Goal: Information Seeking & Learning: Learn about a topic

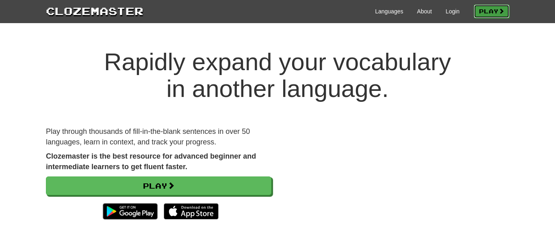
click at [480, 12] on link "Play" at bounding box center [492, 11] width 36 height 14
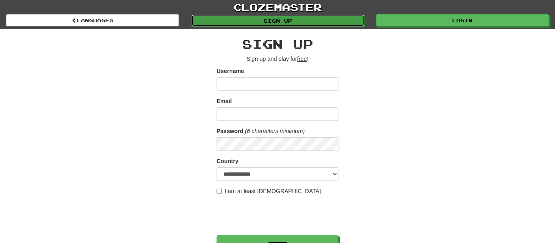
click at [317, 15] on link "Sign up" at bounding box center [277, 21] width 173 height 12
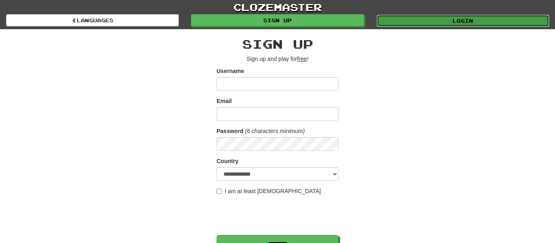
click at [420, 20] on link "Login" at bounding box center [463, 21] width 173 height 12
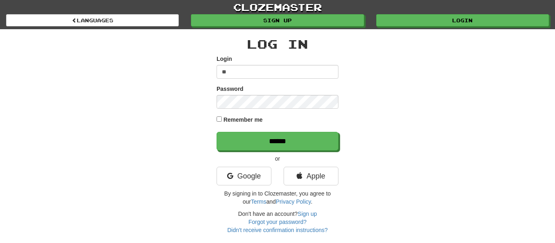
type input "*******"
click at [217, 118] on div "Log In Login ******* Password Remember me ****** or Google Apple By signing in …" at bounding box center [277, 131] width 475 height 205
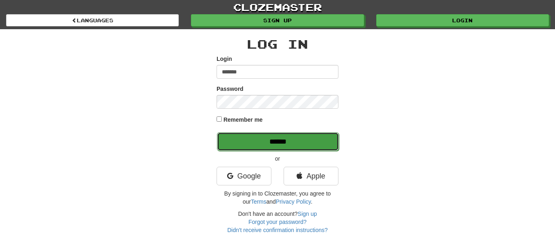
click at [230, 142] on input "******" at bounding box center [278, 141] width 122 height 19
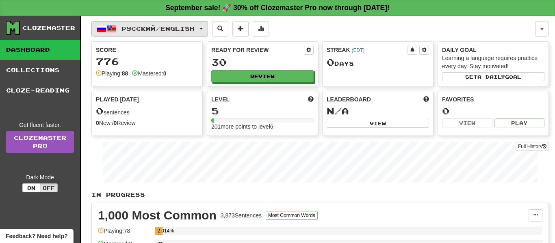
click at [194, 27] on span "Русский / English" at bounding box center [157, 28] width 73 height 7
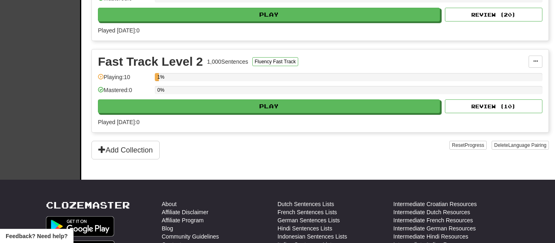
scroll to position [251, 0]
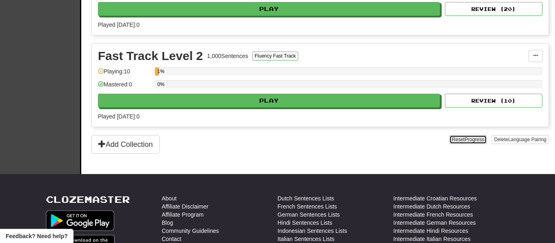
click at [465, 137] on span "Progress" at bounding box center [475, 140] width 20 height 6
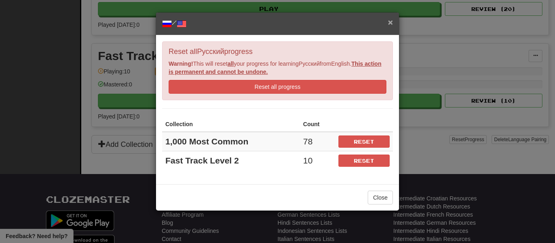
click at [391, 21] on span "×" at bounding box center [390, 21] width 5 height 9
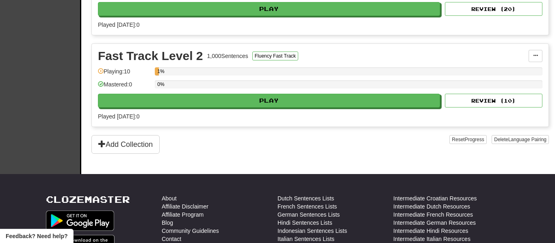
click at [513, 134] on div "In Progress 1,000 Most Common 3,873 Sentences Most Common Words Manage Sentence…" at bounding box center [319, 46] width 457 height 215
click at [513, 137] on span "Language Pairing" at bounding box center [527, 140] width 38 height 6
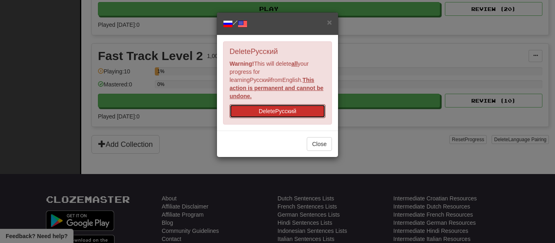
drag, startPoint x: 315, startPoint y: 107, endPoint x: 342, endPoint y: 37, distance: 74.6
click at [315, 106] on button "Delete Русский" at bounding box center [278, 111] width 96 height 14
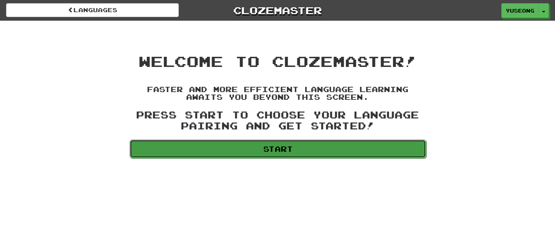
click at [273, 144] on link "Start" at bounding box center [278, 149] width 297 height 19
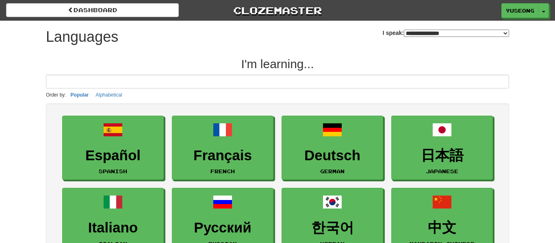
select select "*******"
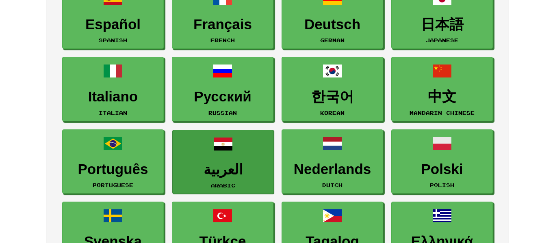
scroll to position [134, 0]
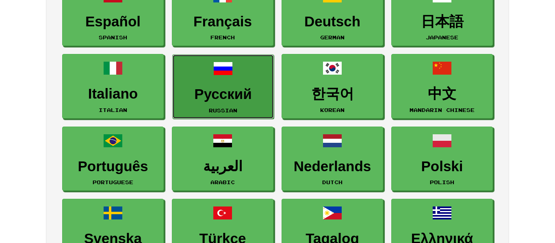
click at [240, 90] on h3 "Русский" at bounding box center [223, 95] width 93 height 16
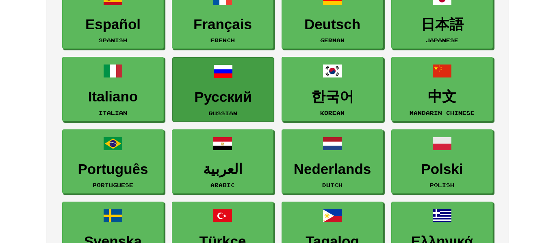
scroll to position [133, 0]
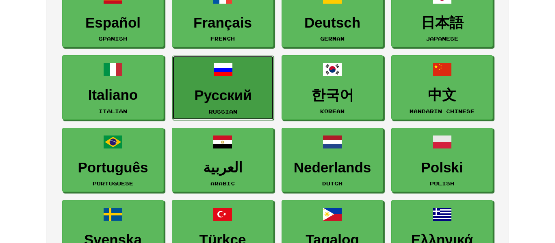
click at [251, 92] on h3 "Русский" at bounding box center [223, 96] width 93 height 16
click at [249, 91] on h3 "Русский" at bounding box center [223, 96] width 93 height 16
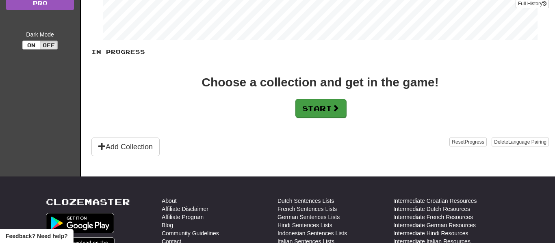
scroll to position [137, 0]
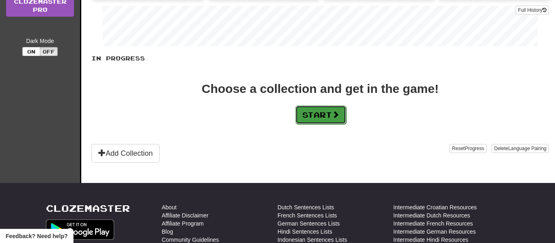
click at [321, 112] on button "Start" at bounding box center [320, 115] width 51 height 19
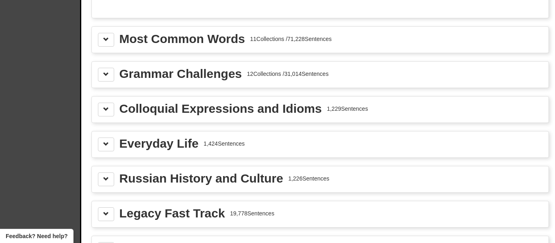
scroll to position [921, 0]
click at [106, 113] on button at bounding box center [106, 110] width 16 height 14
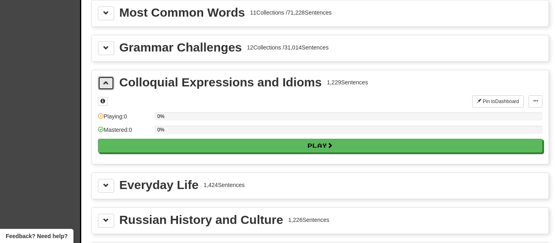
scroll to position [964, 0]
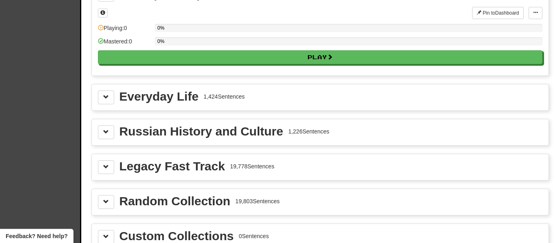
drag, startPoint x: 117, startPoint y: 135, endPoint x: 41, endPoint y: 126, distance: 76.5
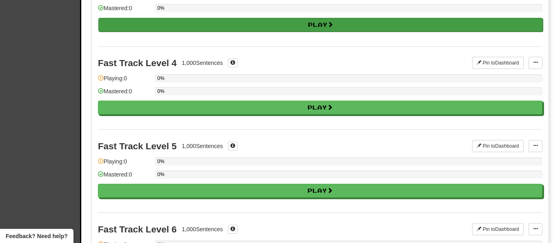
scroll to position [182, 0]
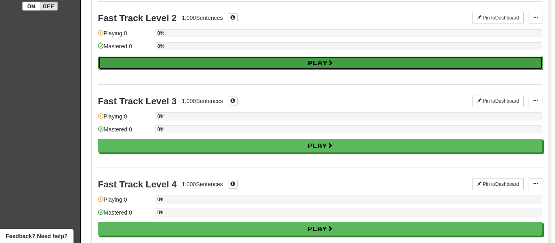
click at [214, 68] on button "Play" at bounding box center [320, 63] width 444 height 14
select select "**"
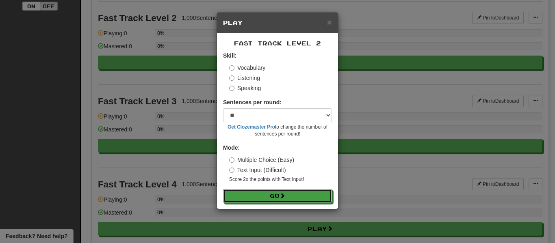
drag, startPoint x: 294, startPoint y: 193, endPoint x: 284, endPoint y: 187, distance: 12.2
click at [291, 191] on button "Go" at bounding box center [277, 196] width 109 height 14
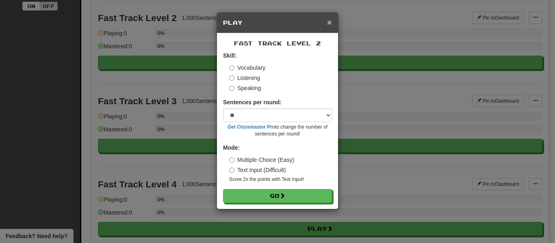
click at [330, 20] on span "×" at bounding box center [329, 21] width 5 height 9
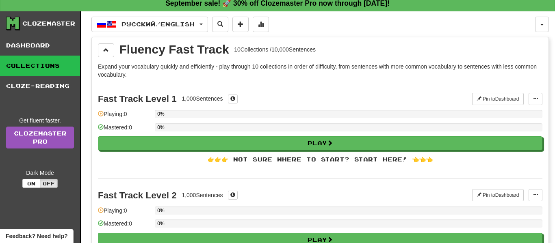
scroll to position [0, 0]
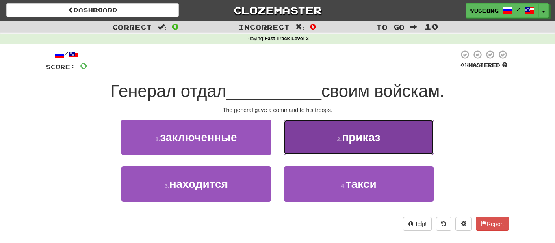
click at [306, 142] on button "2 . приказ" at bounding box center [359, 137] width 150 height 35
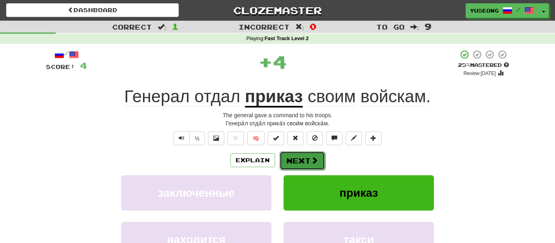
click at [308, 156] on button "Next" at bounding box center [303, 161] width 46 height 19
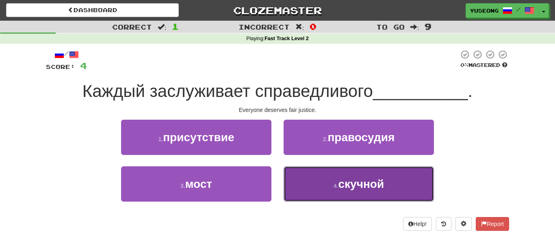
click at [317, 189] on button "4 . скучной" at bounding box center [359, 184] width 150 height 35
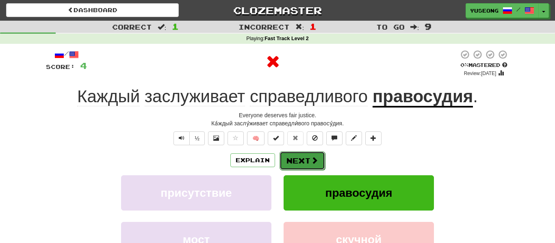
click at [297, 162] on button "Next" at bounding box center [303, 161] width 46 height 19
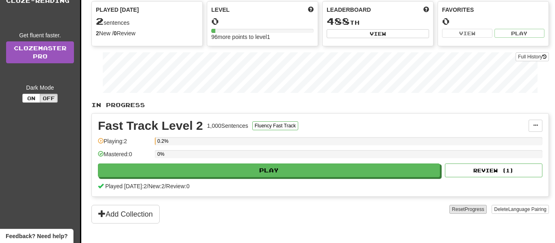
scroll to position [89, 0]
click at [517, 207] on button "Delete Language Pairing" at bounding box center [520, 210] width 57 height 9
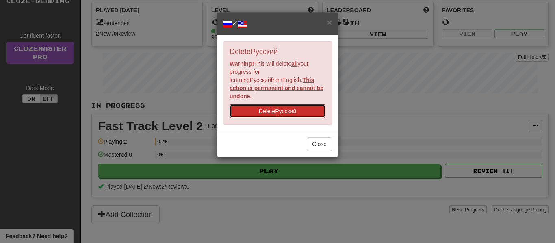
drag, startPoint x: 311, startPoint y: 109, endPoint x: 345, endPoint y: 32, distance: 84.0
click at [310, 108] on button "Delete Русский" at bounding box center [278, 111] width 96 height 14
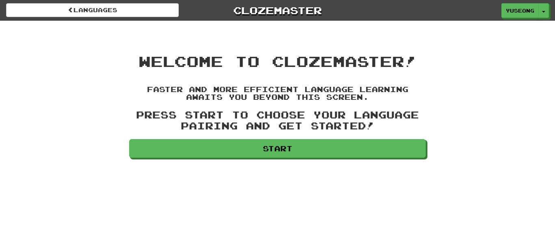
click at [260, 168] on div "Languages Clozemaster [GEOGRAPHIC_DATA] Toggle Dropdown Dashboard Leaderboard A…" at bounding box center [277, 121] width 555 height 243
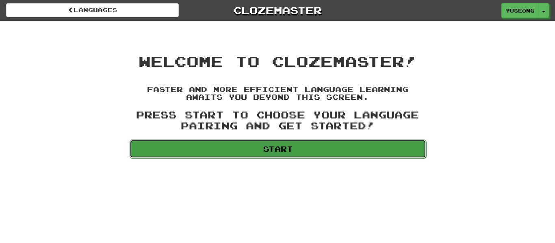
click at [259, 153] on link "Start" at bounding box center [278, 149] width 297 height 19
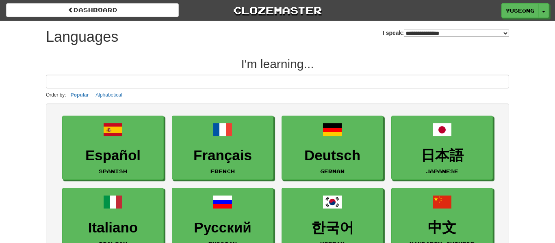
select select "*******"
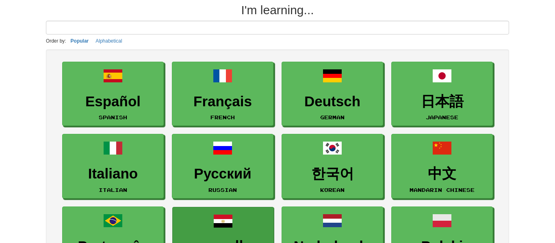
scroll to position [115, 0]
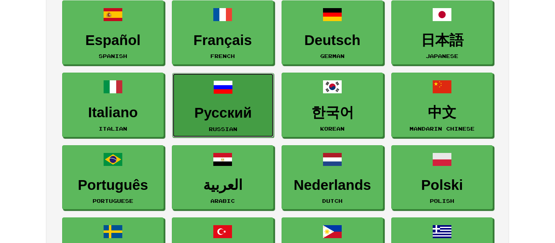
click at [225, 111] on h3 "Русский" at bounding box center [223, 113] width 93 height 16
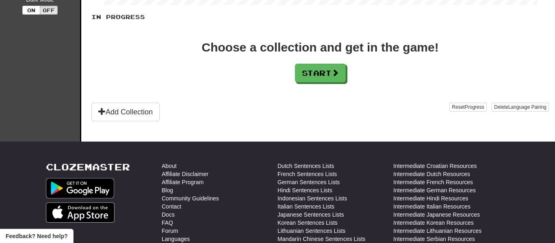
scroll to position [107, 0]
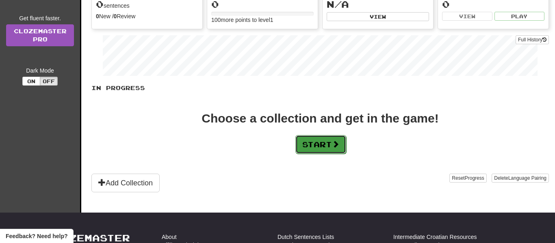
click at [334, 141] on button "Start" at bounding box center [320, 144] width 51 height 19
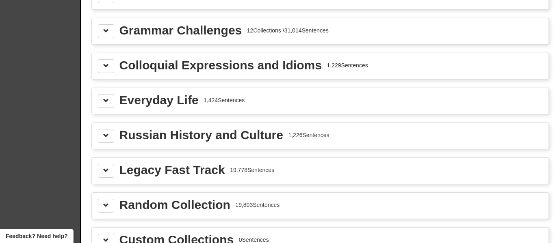
scroll to position [960, 0]
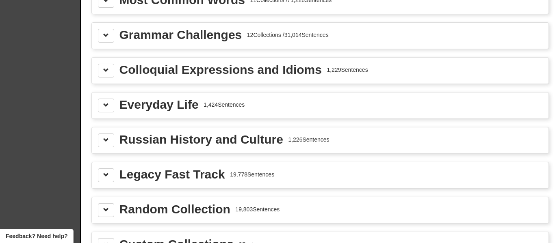
click at [173, 99] on div "Everyday Life" at bounding box center [158, 105] width 79 height 12
click at [100, 110] on button at bounding box center [106, 106] width 16 height 14
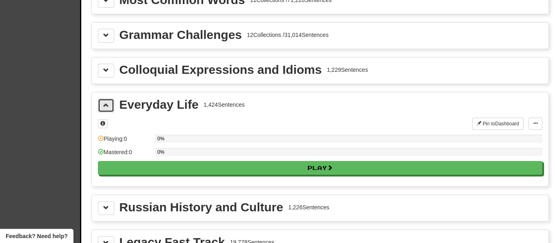
click at [102, 108] on button at bounding box center [106, 106] width 16 height 14
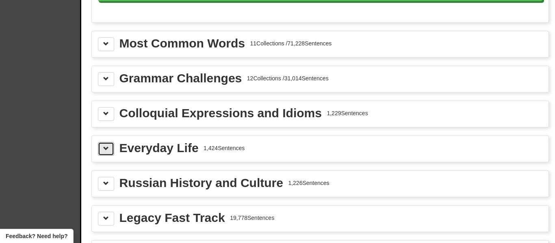
scroll to position [915, 0]
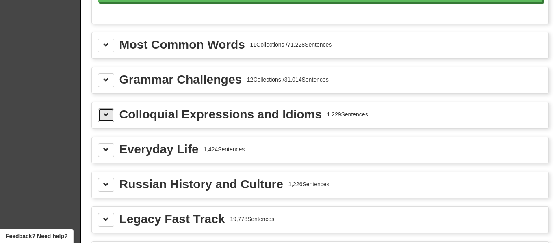
click at [102, 111] on button at bounding box center [106, 115] width 16 height 14
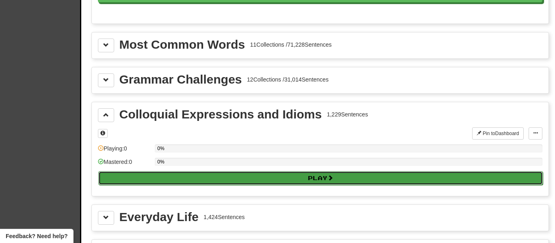
click at [132, 178] on button "Play" at bounding box center [320, 178] width 444 height 14
select select "**"
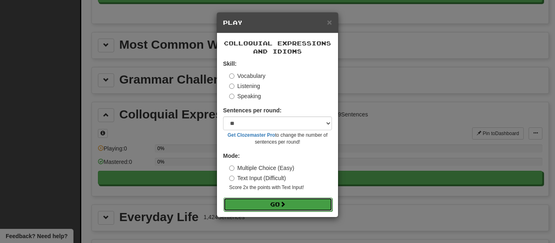
click at [229, 208] on button "Go" at bounding box center [277, 205] width 109 height 14
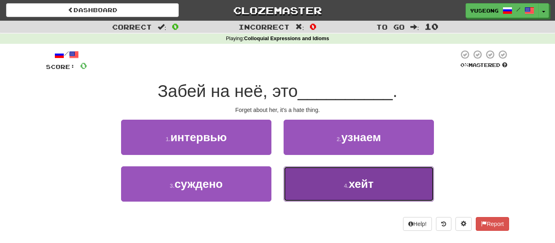
click at [310, 179] on button "4 . хейт" at bounding box center [359, 184] width 150 height 35
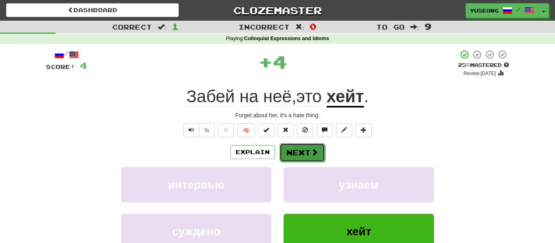
click at [310, 157] on button "Next" at bounding box center [303, 152] width 46 height 19
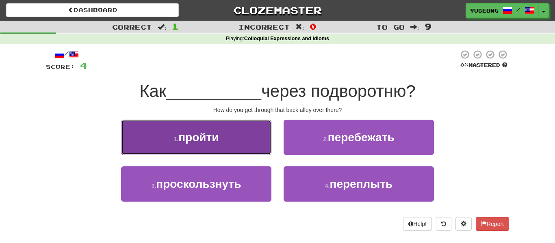
click at [257, 137] on button "1 . пройти" at bounding box center [196, 137] width 150 height 35
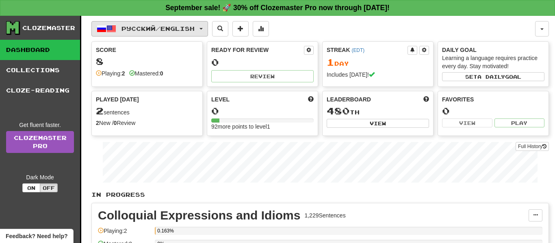
drag, startPoint x: 155, startPoint y: 35, endPoint x: 159, endPoint y: 36, distance: 4.4
click at [155, 34] on button "Русский / English" at bounding box center [149, 28] width 117 height 15
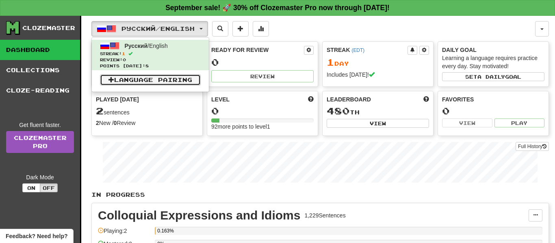
click at [185, 76] on link "Language Pairing" at bounding box center [150, 79] width 101 height 11
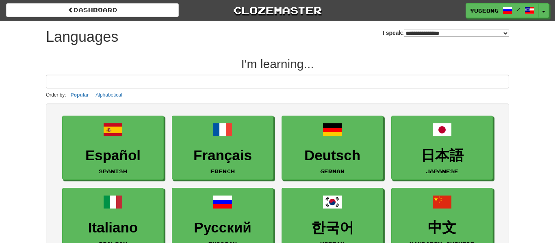
select select "*******"
click at [503, 11] on span at bounding box center [508, 11] width 10 height 10
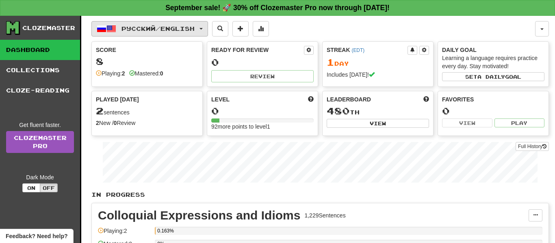
click at [129, 28] on span "Русский / English" at bounding box center [157, 28] width 73 height 7
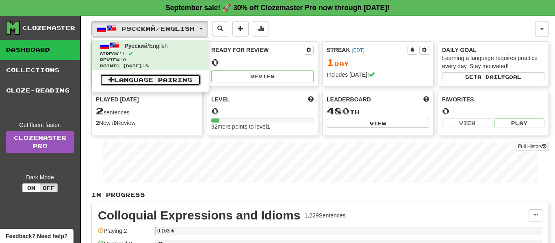
click at [143, 82] on link "Language Pairing" at bounding box center [150, 79] width 101 height 11
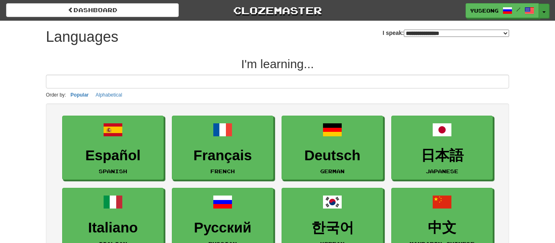
click at [543, 11] on span "button" at bounding box center [543, 12] width 3 height 2
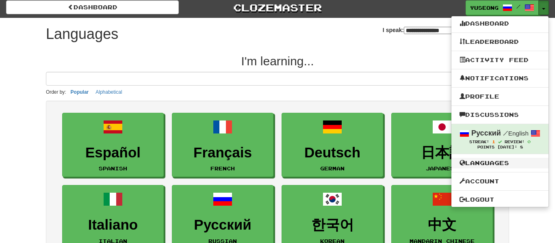
scroll to position [4, 0]
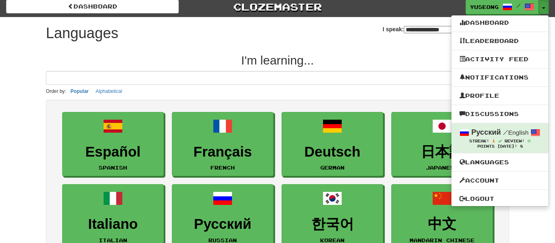
click at [404, 28] on select "**********" at bounding box center [456, 29] width 105 height 7
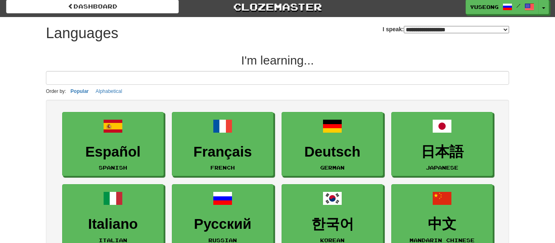
click at [404, 26] on select "**********" at bounding box center [456, 29] width 105 height 7
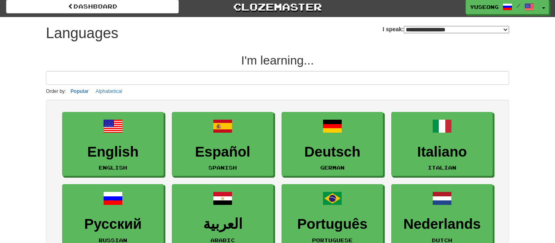
scroll to position [0, 0]
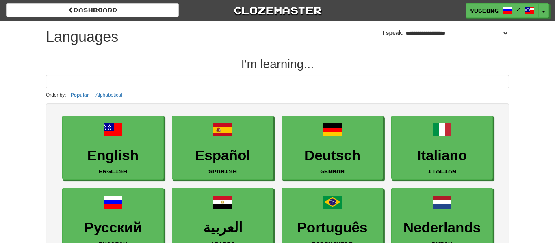
click at [446, 31] on select "**********" at bounding box center [456, 33] width 105 height 7
click at [404, 30] on select "**********" at bounding box center [456, 33] width 105 height 7
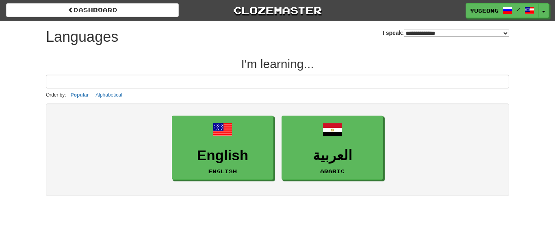
click at [444, 30] on select "**********" at bounding box center [456, 33] width 105 height 7
click at [404, 30] on select "**********" at bounding box center [456, 33] width 105 height 7
click at [454, 35] on select "**********" at bounding box center [456, 33] width 105 height 7
click at [404, 30] on select "**********" at bounding box center [456, 33] width 105 height 7
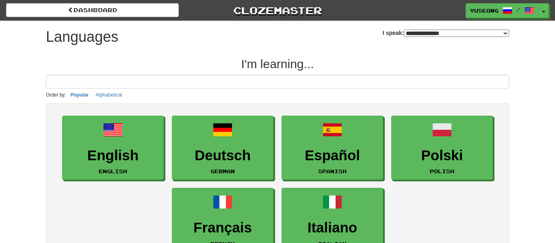
click at [452, 32] on select "**********" at bounding box center [456, 33] width 105 height 7
click at [404, 30] on select "**********" at bounding box center [456, 33] width 105 height 7
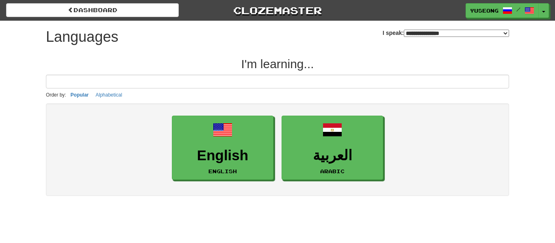
click at [442, 33] on select "**********" at bounding box center [456, 33] width 105 height 7
click at [404, 30] on select "**********" at bounding box center [456, 33] width 105 height 7
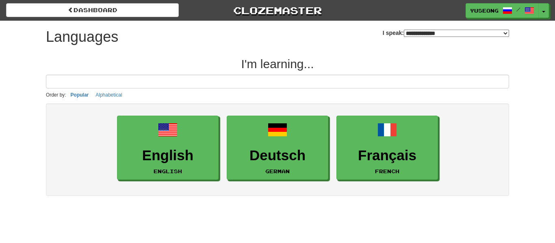
click at [425, 26] on div "**********" at bounding box center [446, 30] width 126 height 18
click at [438, 34] on select "**********" at bounding box center [456, 33] width 105 height 7
click at [404, 30] on select "**********" at bounding box center [456, 33] width 105 height 7
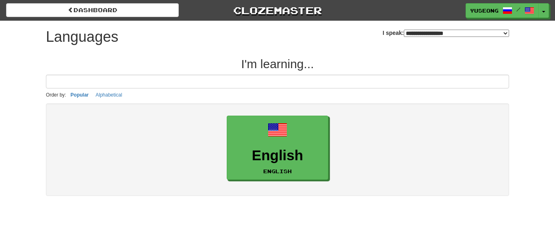
click at [444, 33] on select "**********" at bounding box center [456, 33] width 105 height 7
select select "*******"
click at [404, 30] on select "**********" at bounding box center [456, 33] width 105 height 7
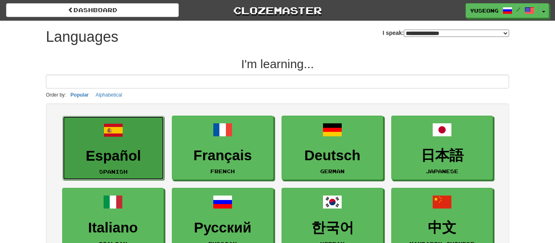
click at [129, 140] on link "Español Spanish" at bounding box center [114, 148] width 102 height 65
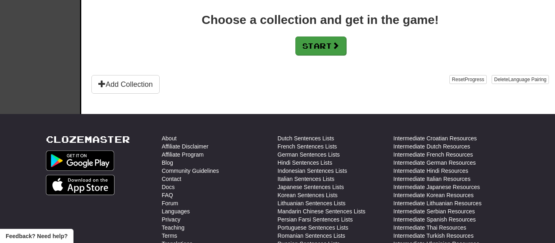
scroll to position [205, 0]
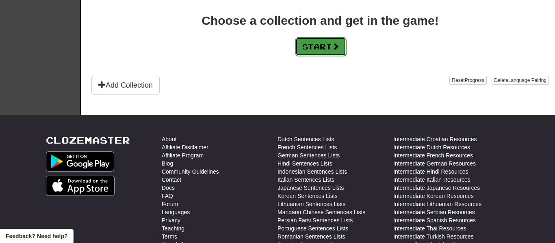
click at [317, 43] on button "Start" at bounding box center [320, 46] width 51 height 19
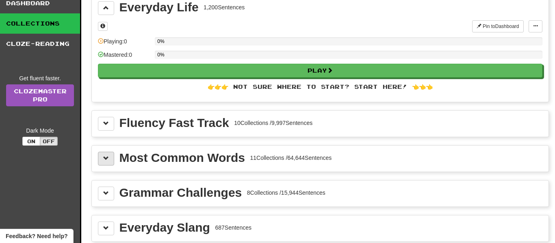
scroll to position [48, 0]
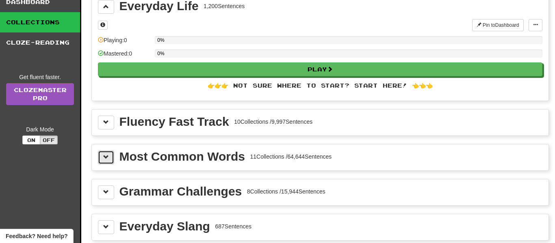
click at [106, 159] on span at bounding box center [106, 157] width 6 height 6
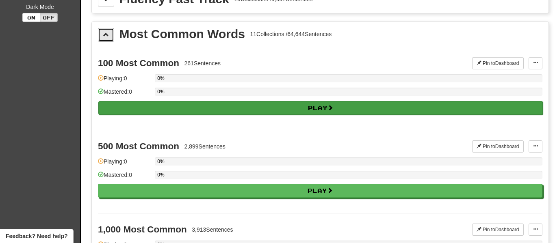
scroll to position [170, 0]
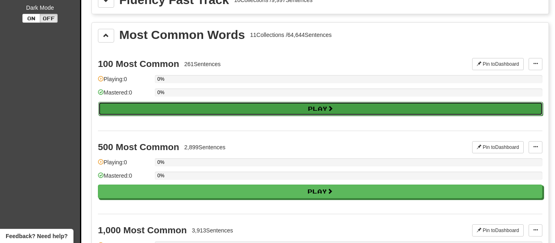
click at [240, 104] on button "Play" at bounding box center [320, 109] width 444 height 14
select select "**"
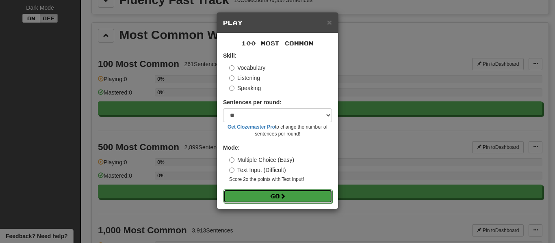
click at [274, 194] on button "Go" at bounding box center [277, 197] width 109 height 14
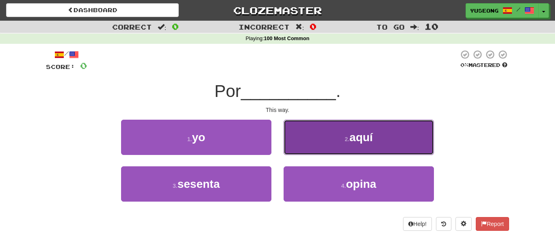
click at [322, 140] on button "2 . aquí" at bounding box center [359, 137] width 150 height 35
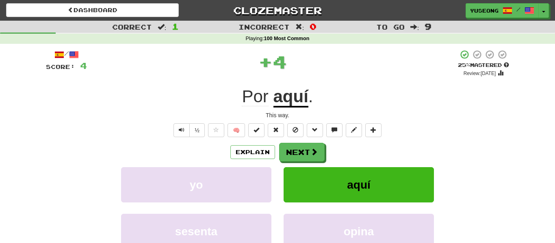
click at [325, 156] on div "Explain Next" at bounding box center [277, 152] width 463 height 19
click at [301, 152] on button "Next" at bounding box center [303, 152] width 46 height 19
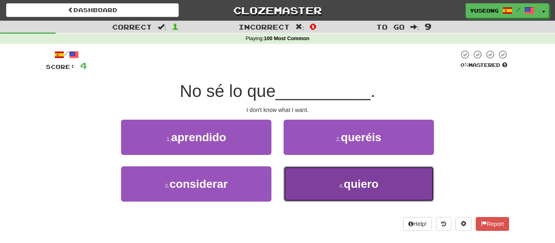
click at [323, 183] on button "4 . quiero" at bounding box center [359, 184] width 150 height 35
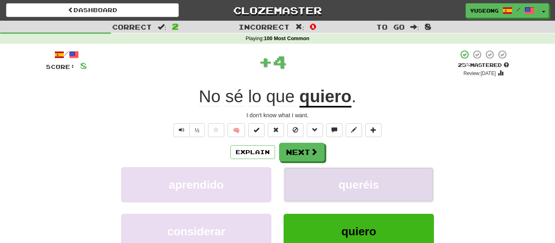
click at [321, 184] on button "queréis" at bounding box center [359, 184] width 150 height 35
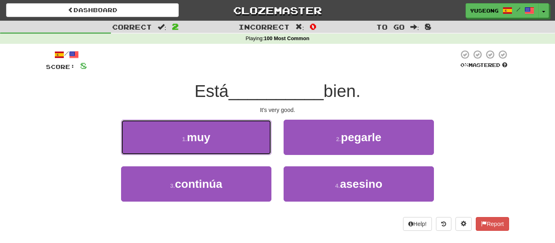
click at [239, 139] on button "1 . muy" at bounding box center [196, 137] width 150 height 35
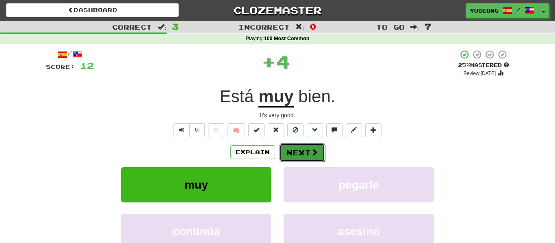
click at [292, 147] on button "Next" at bounding box center [303, 152] width 46 height 19
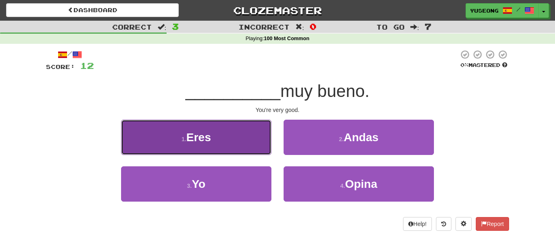
click at [248, 149] on button "1 . Eres" at bounding box center [196, 137] width 150 height 35
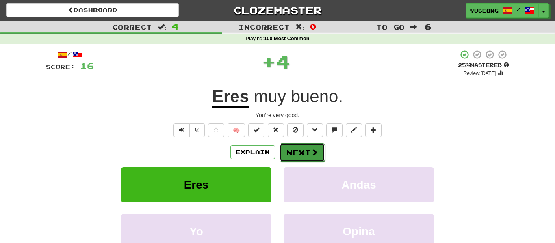
click at [286, 154] on button "Next" at bounding box center [303, 152] width 46 height 19
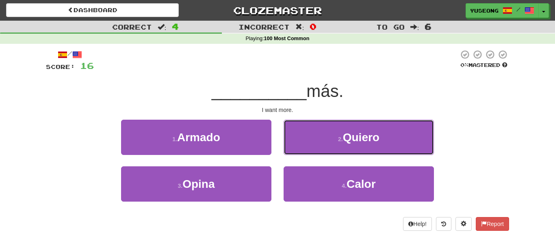
drag, startPoint x: 319, startPoint y: 140, endPoint x: 315, endPoint y: 142, distance: 4.7
click at [319, 139] on button "2 . Quiero" at bounding box center [359, 137] width 150 height 35
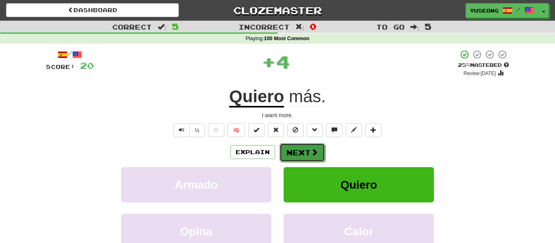
click at [297, 151] on button "Next" at bounding box center [303, 152] width 46 height 19
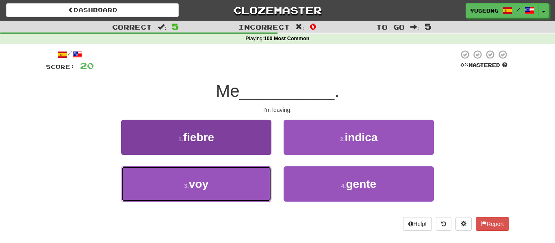
click at [251, 185] on button "3 . voy" at bounding box center [196, 184] width 150 height 35
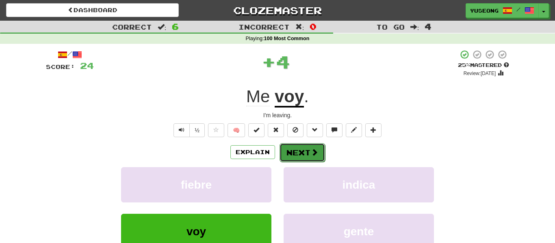
click at [282, 159] on button "Next" at bounding box center [303, 152] width 46 height 19
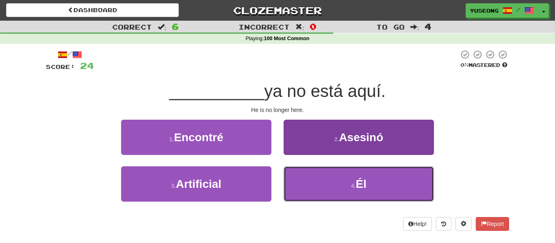
drag, startPoint x: 316, startPoint y: 198, endPoint x: 312, endPoint y: 196, distance: 4.9
click at [316, 198] on button "4 . Él" at bounding box center [359, 184] width 150 height 35
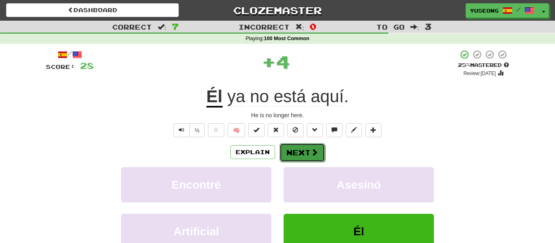
click at [296, 150] on button "Next" at bounding box center [303, 152] width 46 height 19
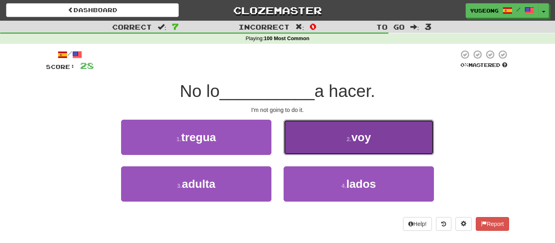
click at [332, 148] on button "2 . voy" at bounding box center [359, 137] width 150 height 35
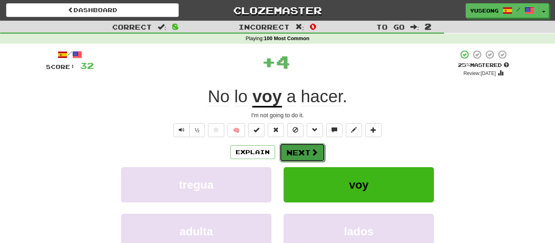
click at [311, 151] on button "Next" at bounding box center [303, 152] width 46 height 19
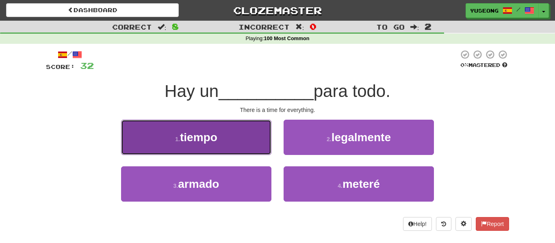
click at [238, 142] on button "1 . tiempo" at bounding box center [196, 137] width 150 height 35
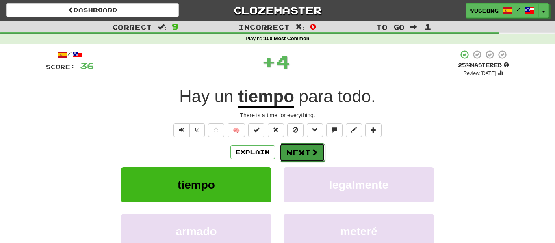
click at [281, 150] on button "Next" at bounding box center [303, 152] width 46 height 19
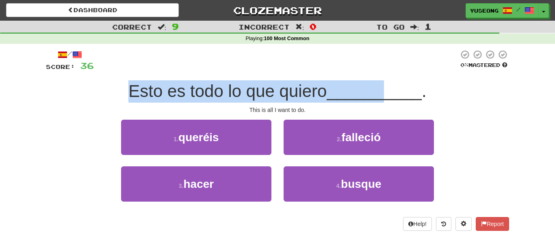
drag, startPoint x: 111, startPoint y: 92, endPoint x: 390, endPoint y: 100, distance: 279.2
click at [390, 100] on div "Esto es todo lo que quiero __________ ." at bounding box center [277, 91] width 463 height 22
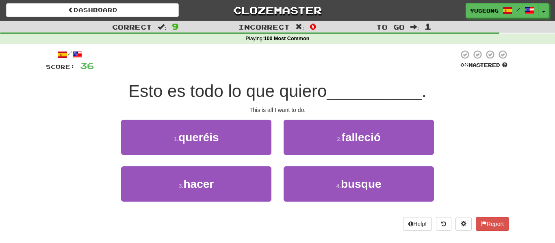
click at [495, 94] on div "Esto es todo lo que quiero __________ ." at bounding box center [277, 91] width 463 height 22
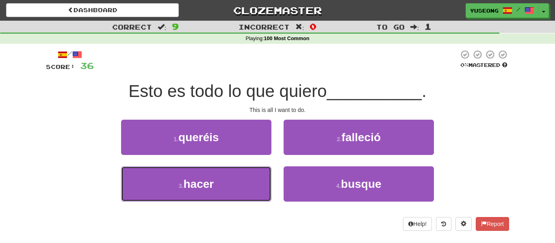
drag, startPoint x: 263, startPoint y: 182, endPoint x: 279, endPoint y: 173, distance: 17.6
click at [263, 182] on button "3 . hacer" at bounding box center [196, 184] width 150 height 35
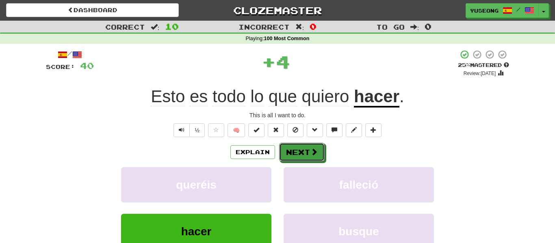
drag, startPoint x: 312, startPoint y: 150, endPoint x: 301, endPoint y: 152, distance: 11.6
click at [315, 148] on span at bounding box center [313, 151] width 7 height 7
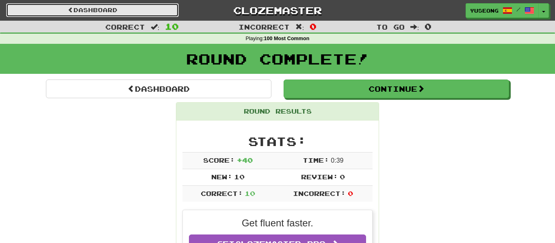
click at [70, 12] on span at bounding box center [71, 10] width 6 height 6
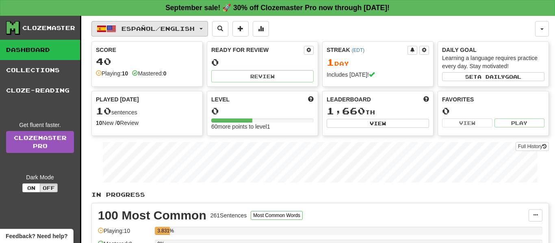
click at [162, 31] on span "Español / English" at bounding box center [157, 28] width 73 height 7
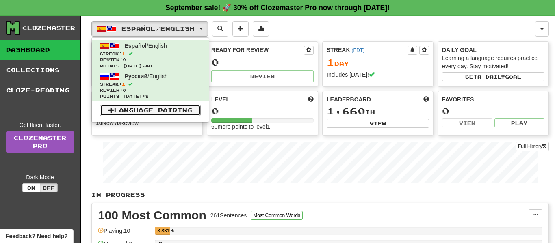
drag, startPoint x: 169, startPoint y: 111, endPoint x: 169, endPoint y: 106, distance: 4.5
click at [168, 111] on link "Language Pairing" at bounding box center [150, 110] width 101 height 11
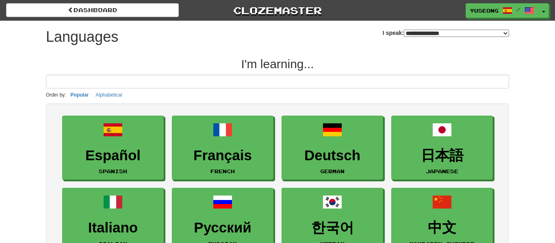
select select "*******"
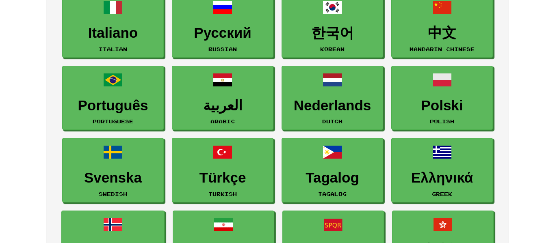
scroll to position [186, 0]
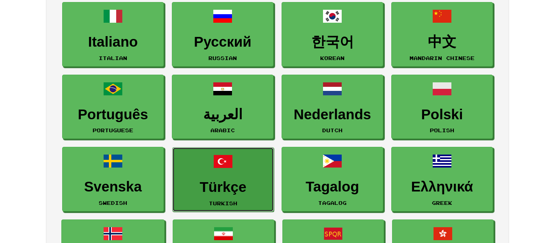
click at [266, 184] on h3 "Türkçe" at bounding box center [223, 188] width 93 height 16
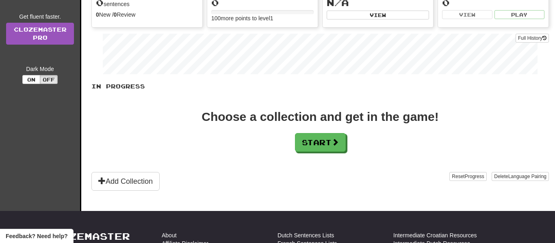
scroll to position [121, 0]
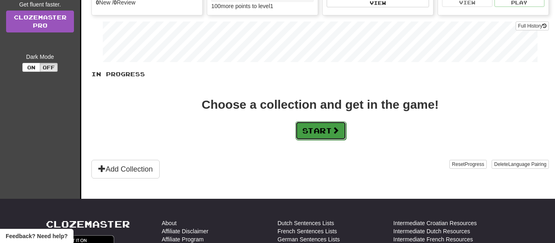
click at [341, 130] on button "Start" at bounding box center [320, 130] width 51 height 19
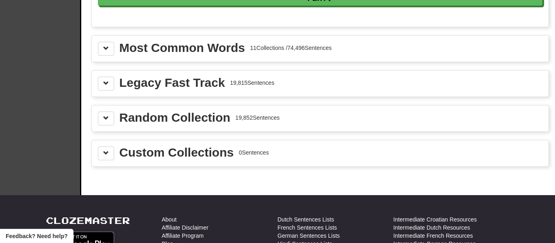
scroll to position [913, 0]
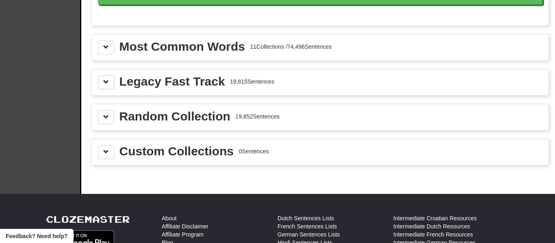
click at [229, 56] on div "Most Common Words 11 Collections / 74,496 Sentences" at bounding box center [320, 48] width 457 height 26
click at [108, 52] on button at bounding box center [106, 48] width 16 height 14
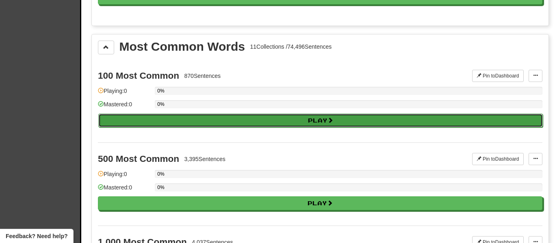
click at [151, 120] on button "Play" at bounding box center [320, 121] width 444 height 14
select select "**"
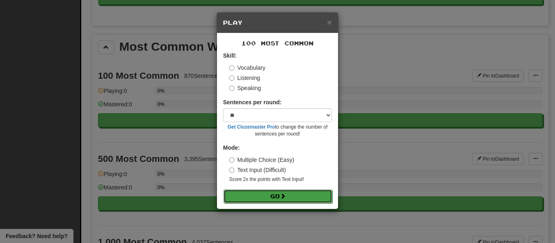
drag, startPoint x: 267, startPoint y: 199, endPoint x: 257, endPoint y: 200, distance: 10.2
click at [268, 198] on button "Go" at bounding box center [277, 197] width 109 height 14
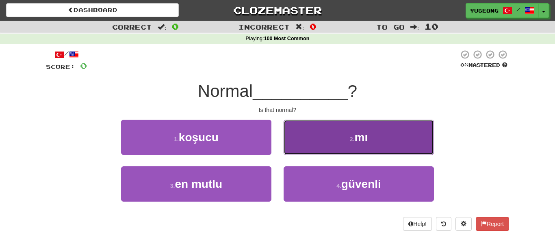
click at [380, 140] on button "2 . mı" at bounding box center [359, 137] width 150 height 35
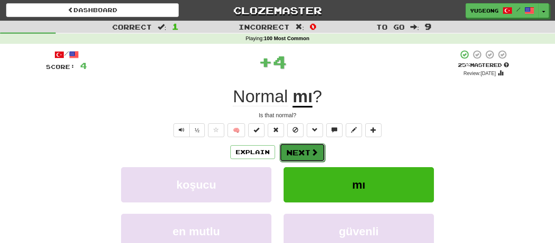
click at [312, 150] on span at bounding box center [314, 152] width 7 height 7
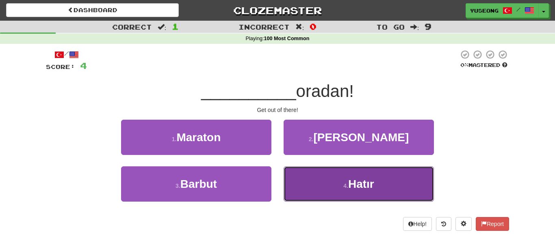
click at [338, 185] on button "4 . [GEOGRAPHIC_DATA]" at bounding box center [359, 184] width 150 height 35
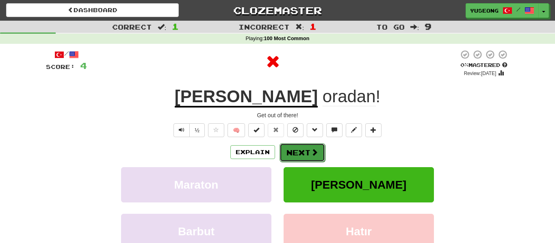
click at [312, 155] on span at bounding box center [314, 152] width 7 height 7
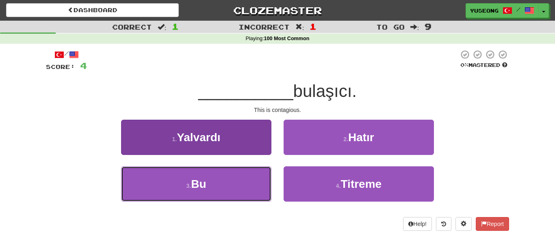
click at [255, 181] on button "3 . Bu" at bounding box center [196, 184] width 150 height 35
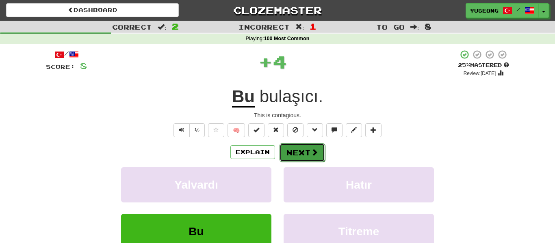
click at [311, 152] on span at bounding box center [314, 152] width 7 height 7
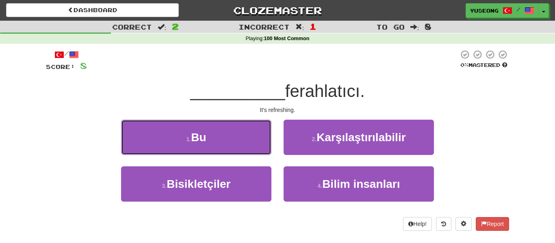
click at [237, 120] on button "1 . Bu" at bounding box center [196, 137] width 150 height 35
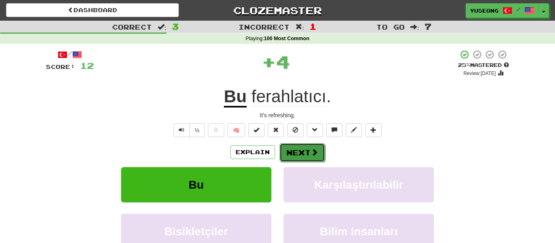
click at [302, 145] on button "Next" at bounding box center [303, 152] width 46 height 19
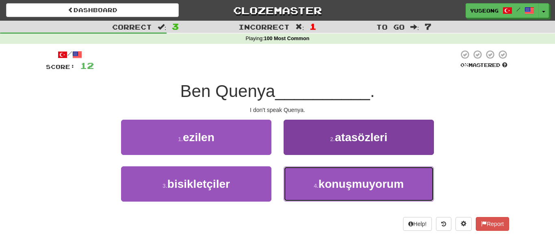
click at [325, 187] on span "konuşmuyorum" at bounding box center [361, 184] width 85 height 13
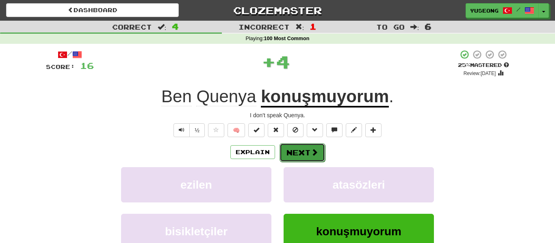
click at [314, 153] on span at bounding box center [314, 152] width 7 height 7
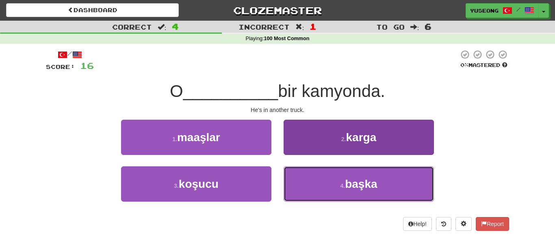
drag, startPoint x: 349, startPoint y: 190, endPoint x: 332, endPoint y: 183, distance: 18.4
click at [349, 189] on span "başka" at bounding box center [361, 184] width 32 height 13
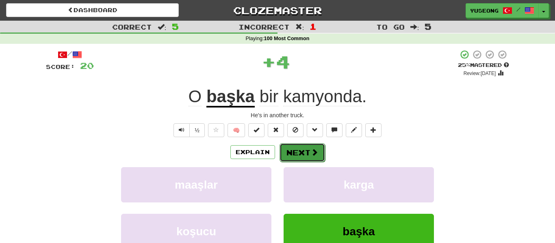
click at [314, 149] on span at bounding box center [314, 152] width 7 height 7
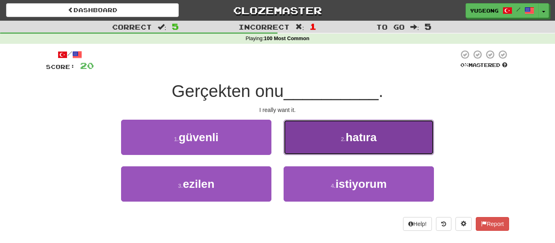
click at [330, 143] on button "2 . hatıra" at bounding box center [359, 137] width 150 height 35
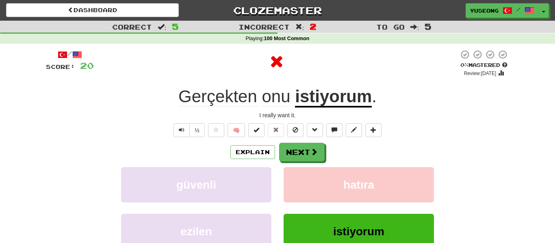
click at [318, 141] on div "/ Score: 20 0 % Mastered Review: [DATE] Gerçekten onu istiyorum . I really want…" at bounding box center [277, 177] width 463 height 255
click at [312, 152] on span at bounding box center [314, 152] width 7 height 7
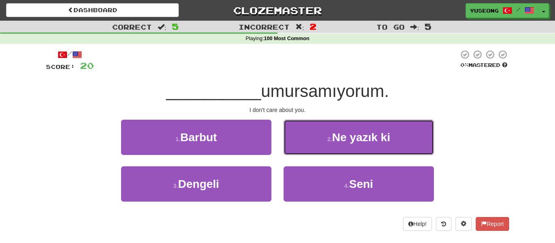
click at [328, 142] on button "2 . Ne yazık ki" at bounding box center [359, 137] width 150 height 35
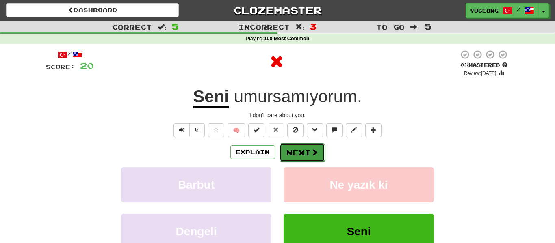
click at [285, 150] on button "Next" at bounding box center [303, 152] width 46 height 19
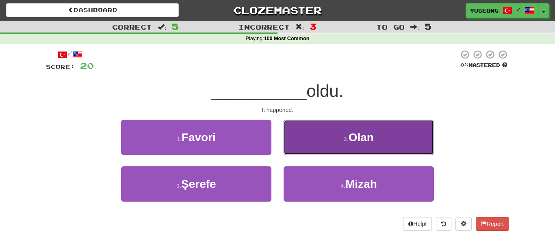
click at [303, 150] on button "2 . [GEOGRAPHIC_DATA]" at bounding box center [359, 137] width 150 height 35
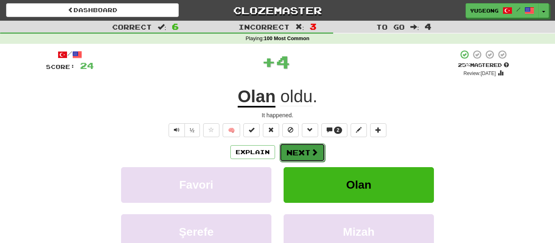
click at [292, 156] on button "Next" at bounding box center [303, 152] width 46 height 19
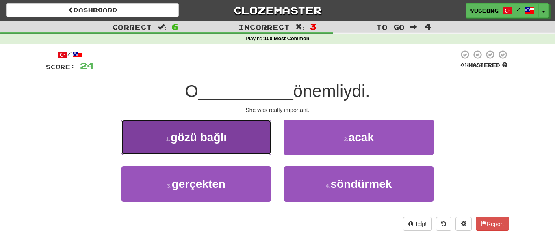
click at [252, 138] on button "1 . gözü bağlı" at bounding box center [196, 137] width 150 height 35
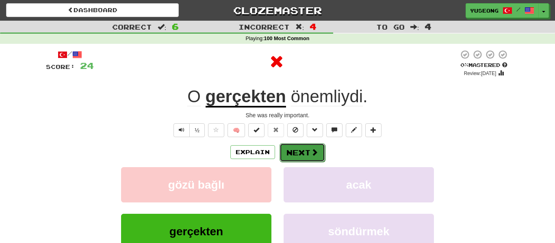
click at [289, 152] on button "Next" at bounding box center [303, 152] width 46 height 19
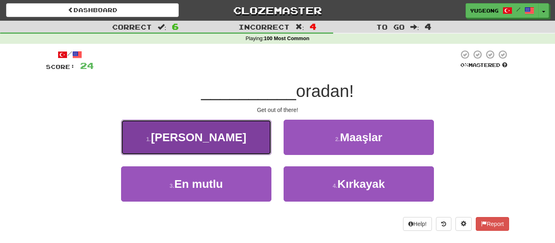
click at [264, 148] on button "1 . Hadi" at bounding box center [196, 137] width 150 height 35
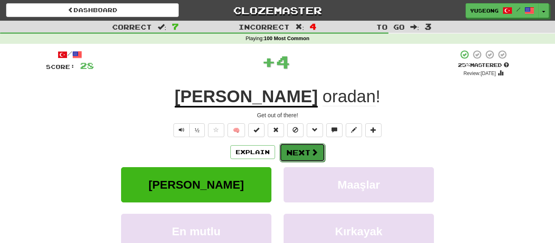
click at [299, 155] on button "Next" at bounding box center [303, 152] width 46 height 19
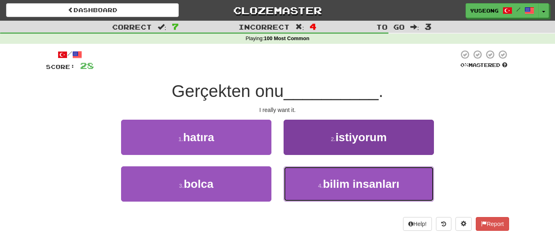
click at [323, 186] on span "bilim insanları" at bounding box center [361, 184] width 76 height 13
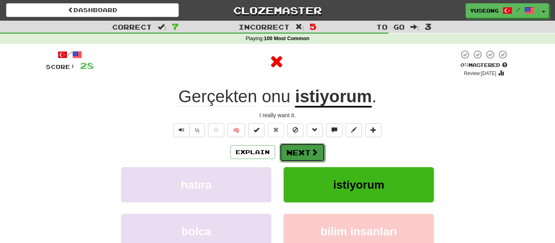
click at [306, 149] on button "Next" at bounding box center [303, 152] width 46 height 19
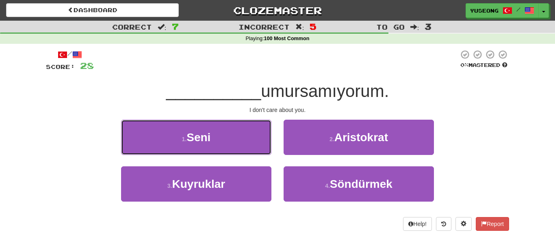
click at [240, 141] on button "1 . Seni" at bounding box center [196, 137] width 150 height 35
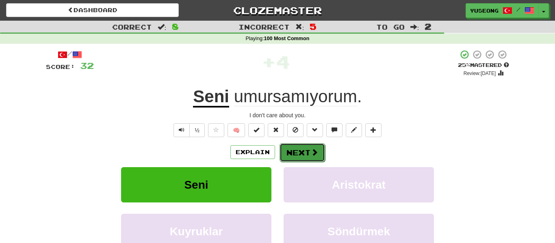
click at [304, 148] on button "Next" at bounding box center [303, 152] width 46 height 19
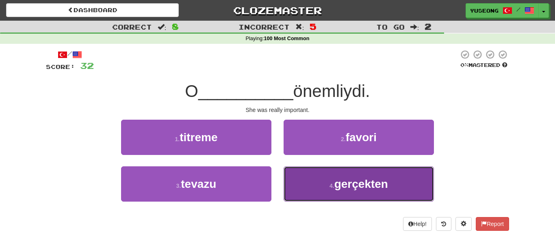
click at [316, 190] on button "4 . gerçekten" at bounding box center [359, 184] width 150 height 35
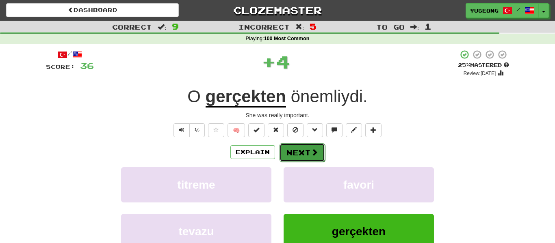
click at [314, 155] on span at bounding box center [314, 152] width 7 height 7
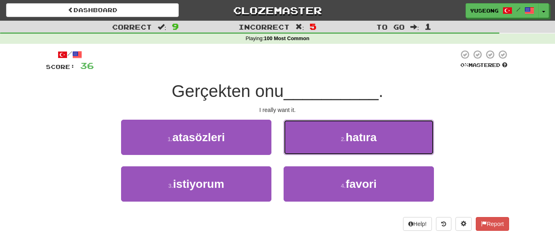
click at [337, 137] on button "2 . hatıra" at bounding box center [359, 137] width 150 height 35
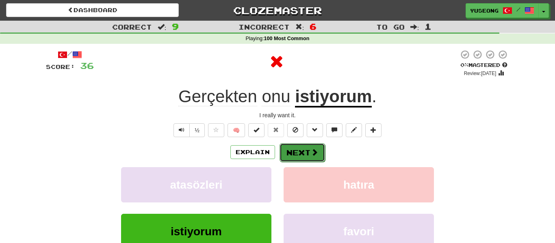
click at [316, 144] on button "Next" at bounding box center [303, 152] width 46 height 19
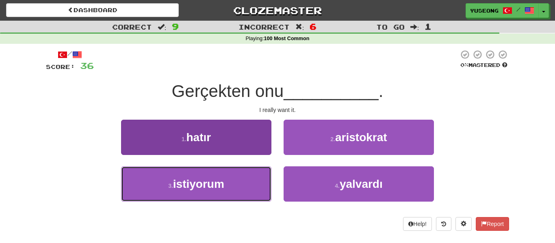
drag, startPoint x: 238, startPoint y: 181, endPoint x: 244, endPoint y: 178, distance: 6.4
click at [237, 180] on button "3 . istiyorum" at bounding box center [196, 184] width 150 height 35
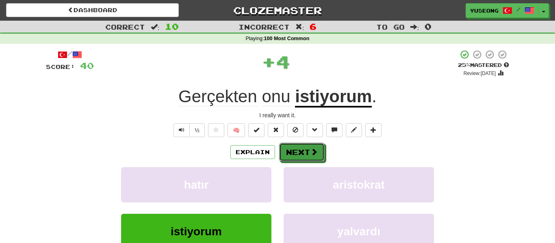
click at [308, 154] on button "Next" at bounding box center [302, 152] width 46 height 19
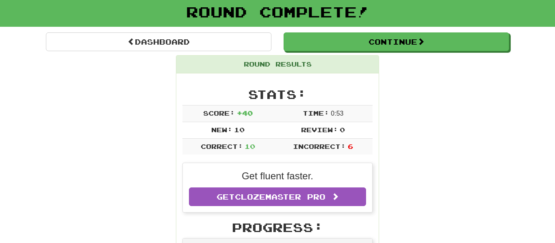
scroll to position [49, 0]
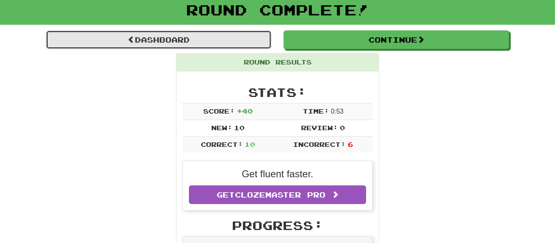
drag, startPoint x: 207, startPoint y: 41, endPoint x: 205, endPoint y: 48, distance: 7.6
click at [206, 40] on link "Dashboard" at bounding box center [158, 39] width 225 height 19
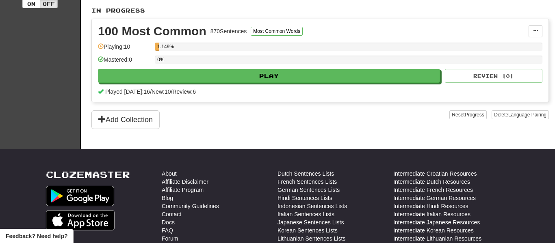
scroll to position [184, 0]
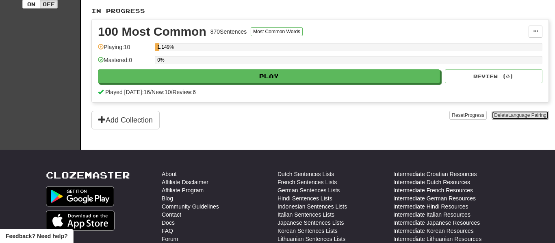
click at [529, 116] on span "Language Pairing" at bounding box center [527, 116] width 38 height 6
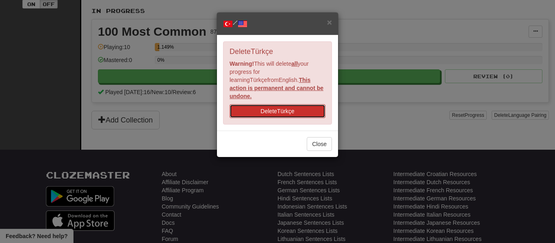
click at [302, 104] on button "Delete Türkçe" at bounding box center [278, 111] width 96 height 14
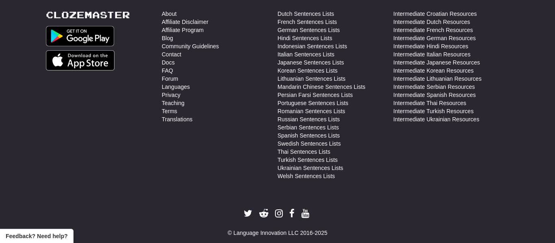
scroll to position [341, 0]
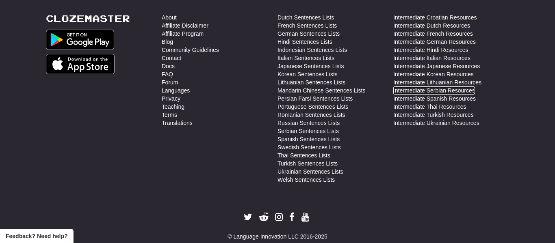
click at [446, 89] on link "Intermediate Serbian Resources" at bounding box center [434, 91] width 82 height 8
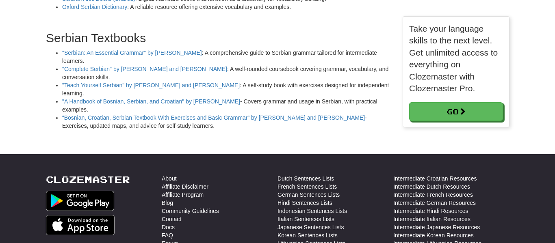
scroll to position [128, 107]
